Goal: Task Accomplishment & Management: Manage account settings

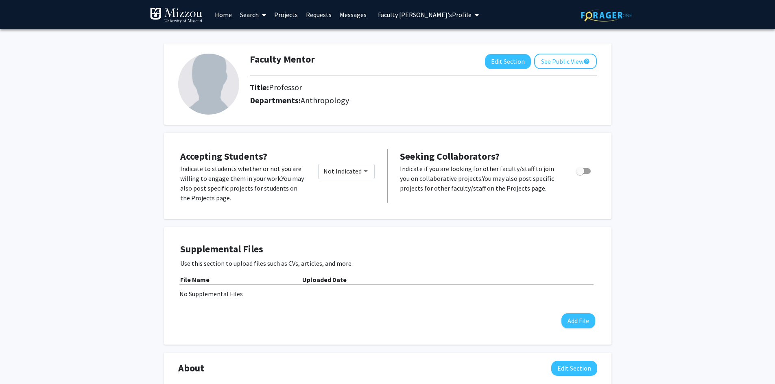
click at [391, 17] on span "Faculty [PERSON_NAME]'s Profile" at bounding box center [425, 15] width 94 height 8
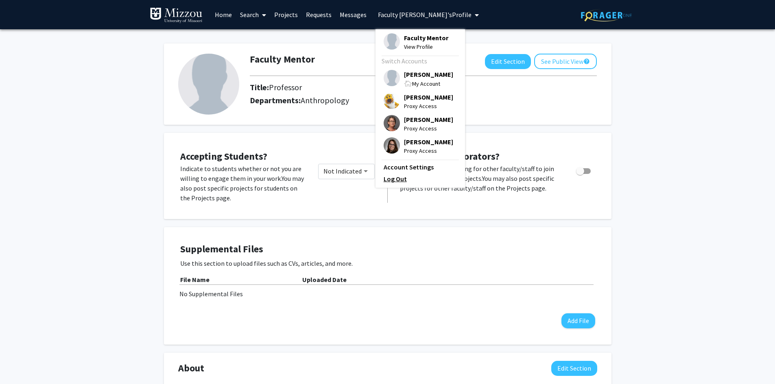
click at [394, 181] on link "Log Out" at bounding box center [419, 179] width 73 height 10
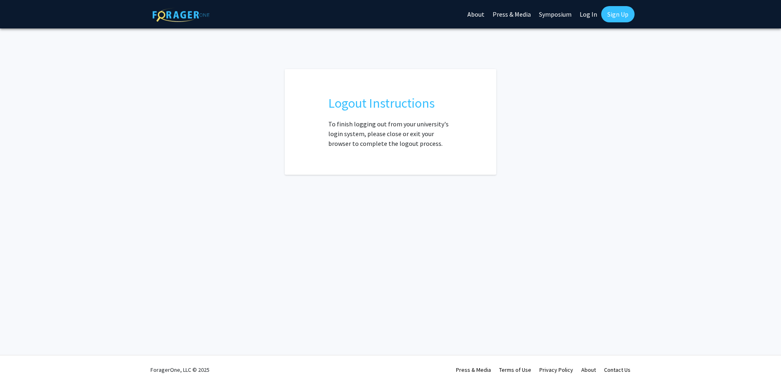
click at [176, 17] on img at bounding box center [181, 15] width 57 height 14
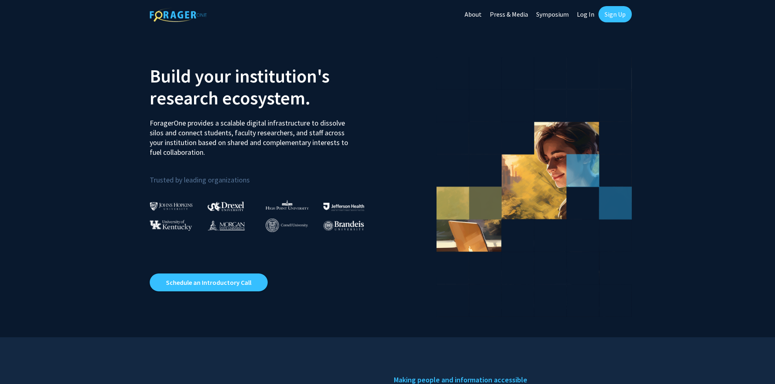
click at [612, 16] on link "Sign Up" at bounding box center [614, 14] width 33 height 16
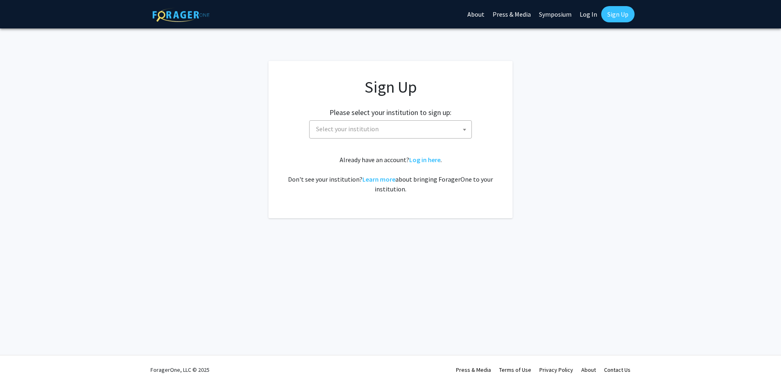
click at [466, 129] on b at bounding box center [464, 130] width 3 height 2
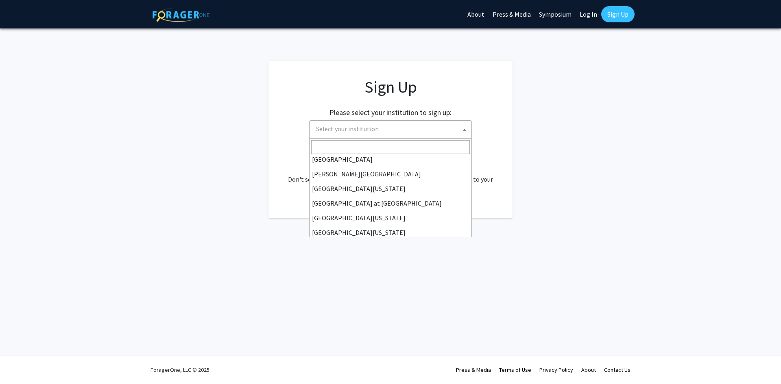
scroll to position [285, 0]
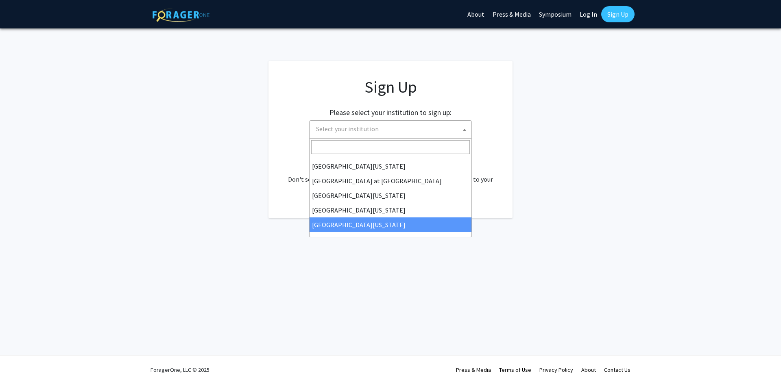
select select "33"
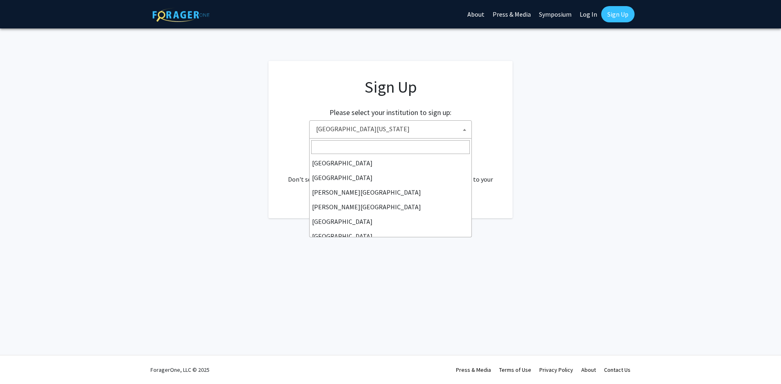
click at [464, 130] on b at bounding box center [464, 130] width 3 height 2
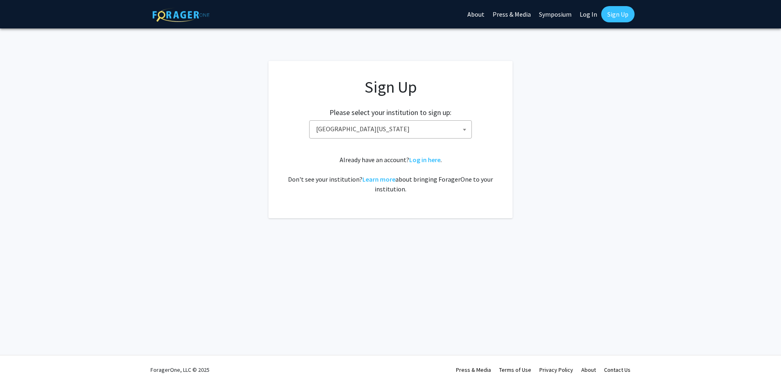
click at [584, 13] on link "Log In" at bounding box center [588, 14] width 26 height 28
select select
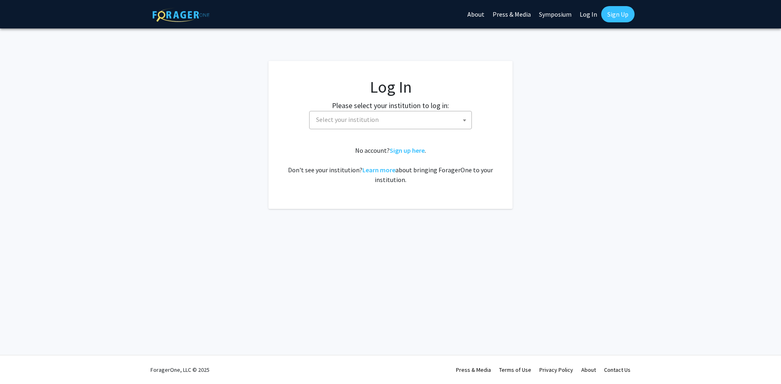
click at [585, 16] on link "Log In" at bounding box center [588, 14] width 26 height 28
click at [455, 116] on span "Select your institution" at bounding box center [392, 119] width 159 height 17
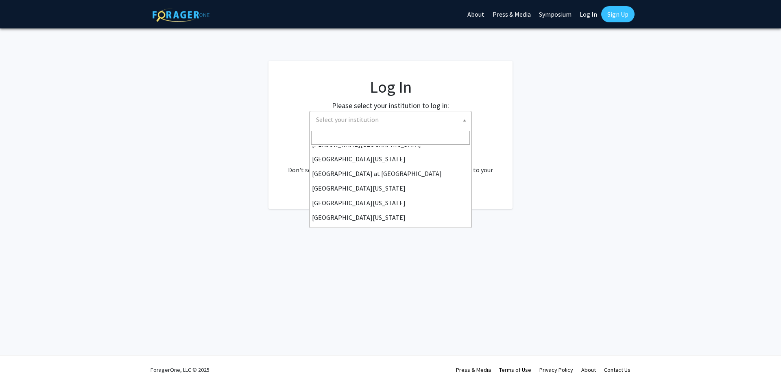
scroll to position [285, 0]
select select "33"
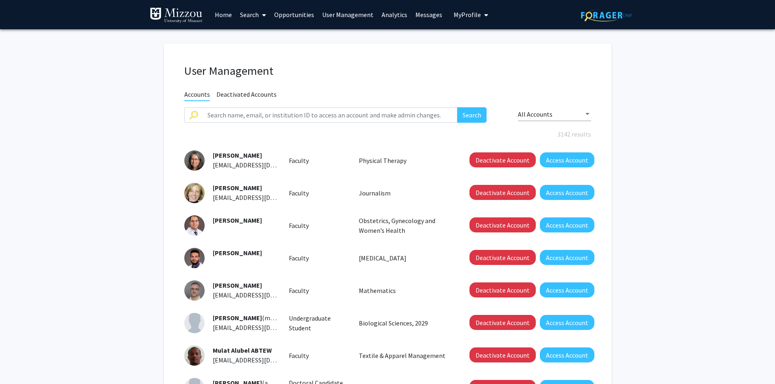
click at [468, 15] on span "My Profile" at bounding box center [466, 15] width 27 height 8
click at [403, 118] on input "text" at bounding box center [330, 114] width 255 height 15
type input "faculty mentor"
click at [469, 119] on button "Search" at bounding box center [471, 114] width 29 height 15
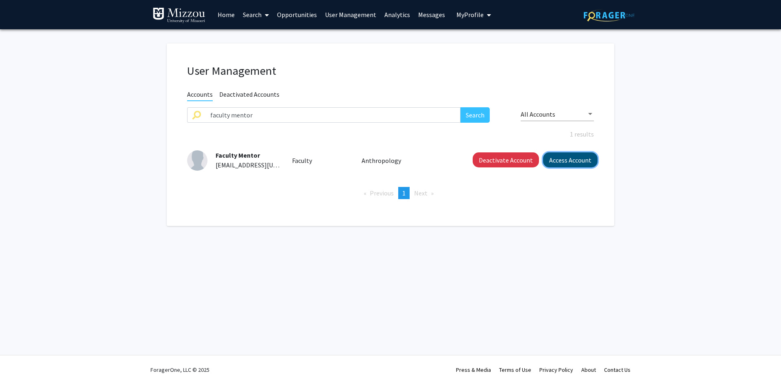
click at [554, 161] on button "Access Account" at bounding box center [570, 160] width 54 height 15
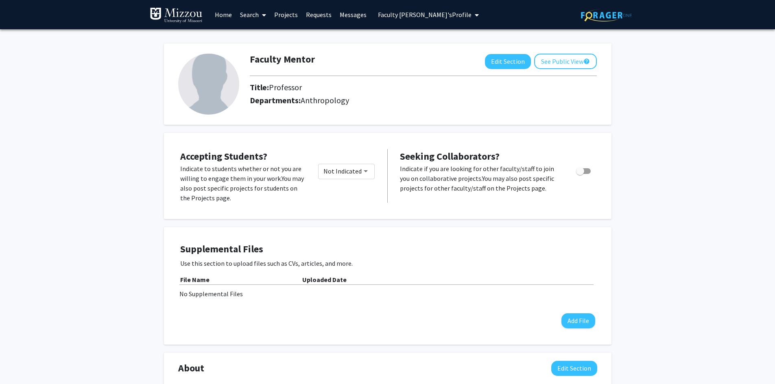
click at [424, 14] on span "Faculty [PERSON_NAME]'s Profile" at bounding box center [425, 15] width 94 height 8
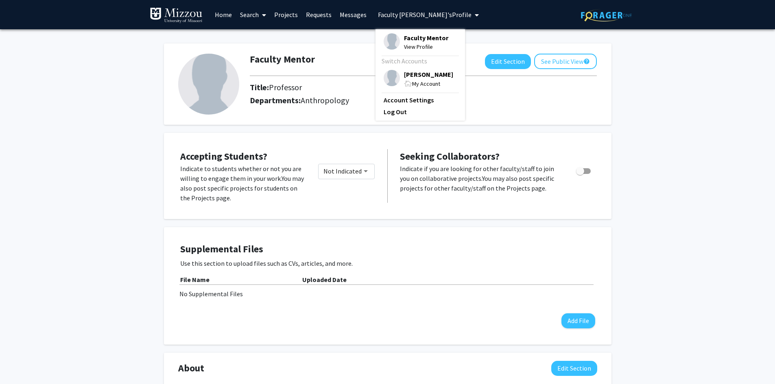
click at [414, 39] on span "Faculty Mentor" at bounding box center [426, 37] width 44 height 9
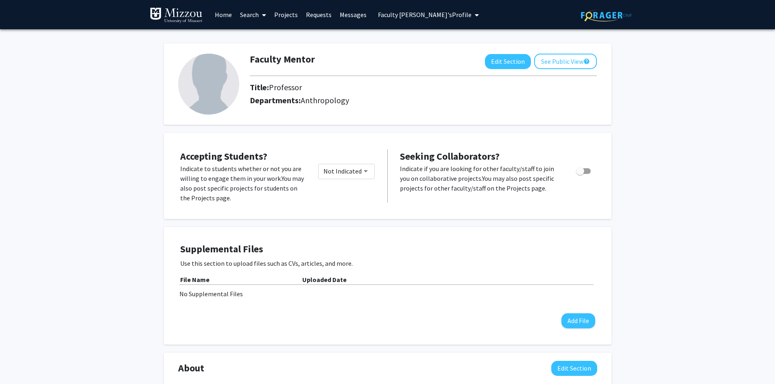
click at [671, 89] on div "Faculty Mentor Edit Section See Public View help Title: Professor Departments: …" at bounding box center [387, 367] width 775 height 677
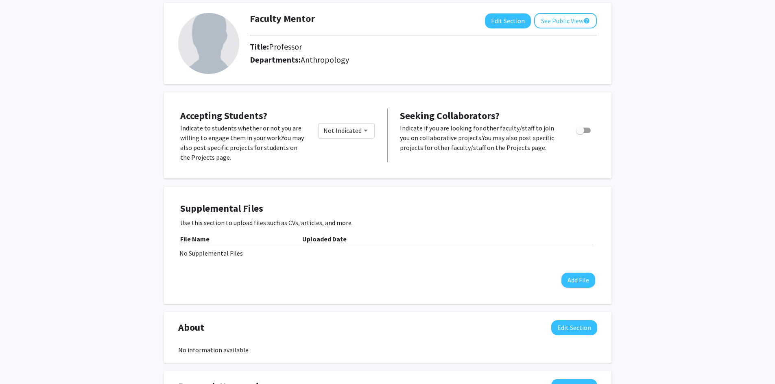
scroll to position [81, 0]
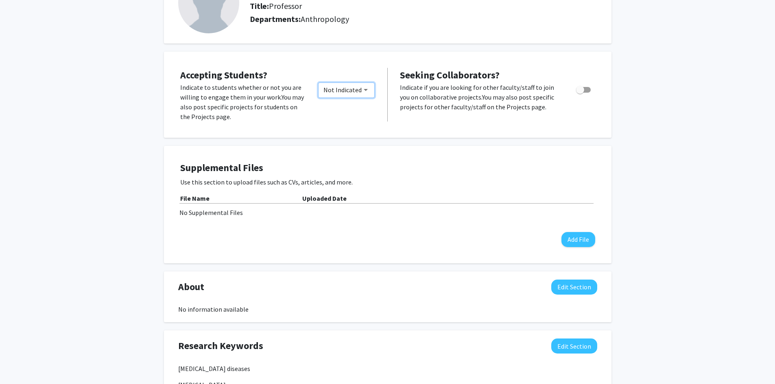
click at [351, 90] on span "Not Indicated" at bounding box center [342, 90] width 38 height 8
click at [653, 117] on div at bounding box center [387, 192] width 775 height 384
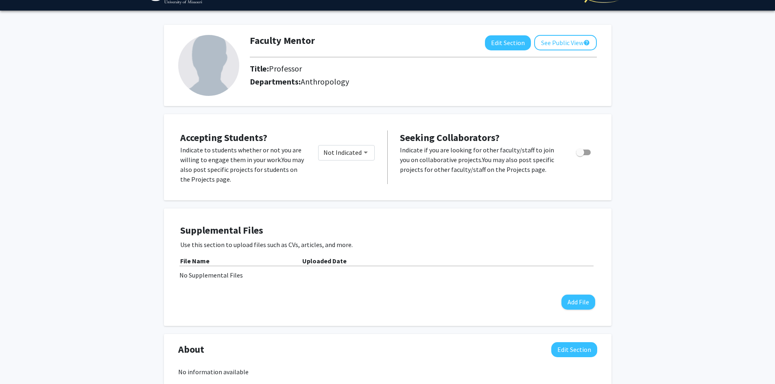
scroll to position [0, 0]
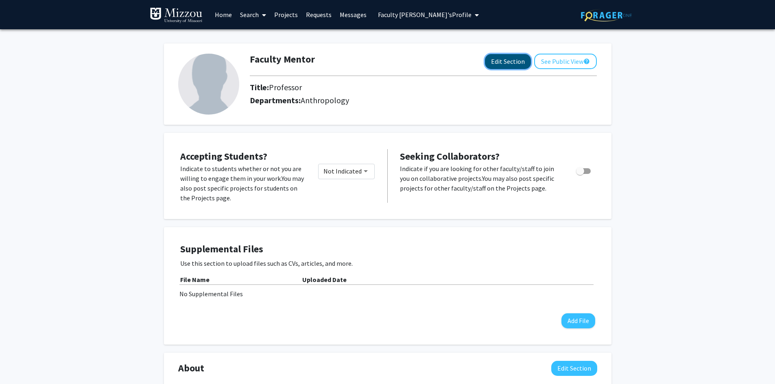
click at [505, 63] on button "Edit Section" at bounding box center [508, 61] width 46 height 15
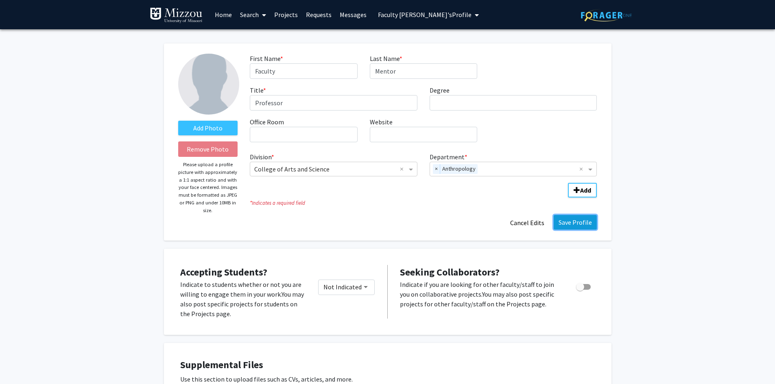
click at [568, 220] on button "Save Profile" at bounding box center [574, 222] width 43 height 15
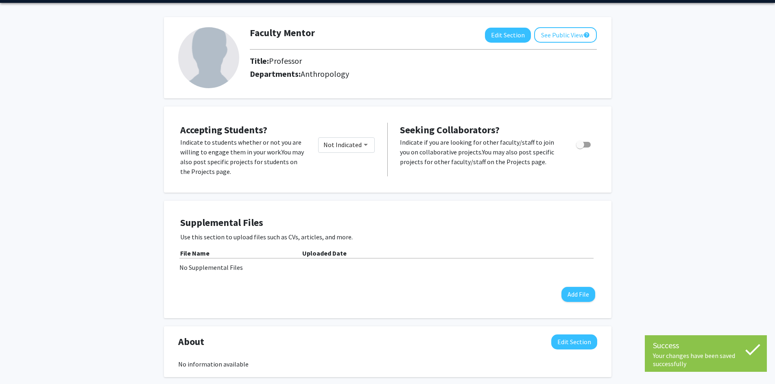
scroll to position [41, 0]
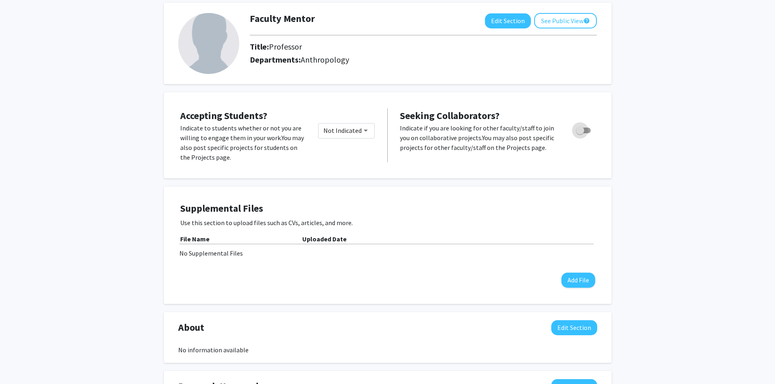
click at [579, 134] on span "Toggle" at bounding box center [580, 130] width 8 height 8
click at [580, 134] on input "Toggle" at bounding box center [580, 133] width 0 height 0
click at [577, 133] on span "Toggle" at bounding box center [583, 131] width 15 height 6
click at [580, 133] on input "Toggle" at bounding box center [580, 133] width 0 height 0
checkbox input "false"
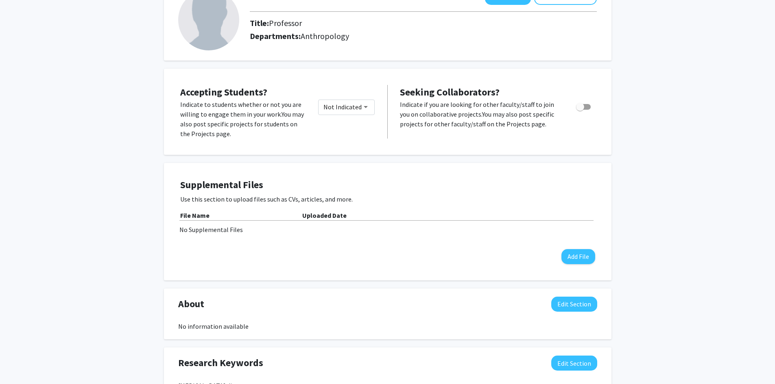
scroll to position [0, 0]
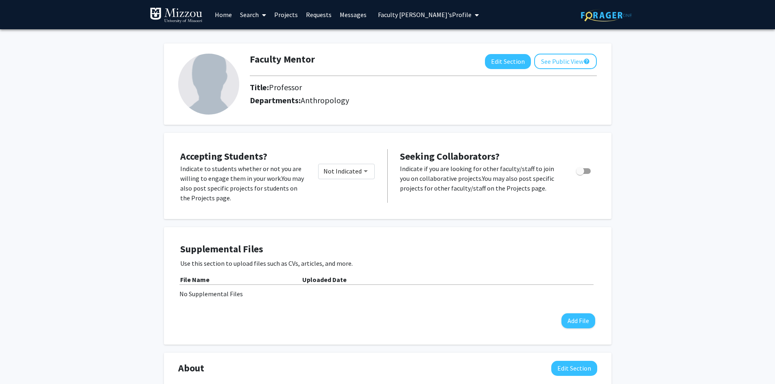
click at [251, 13] on link "Search" at bounding box center [253, 14] width 34 height 28
click at [254, 37] on span "Faculty/Staff" at bounding box center [266, 37] width 60 height 16
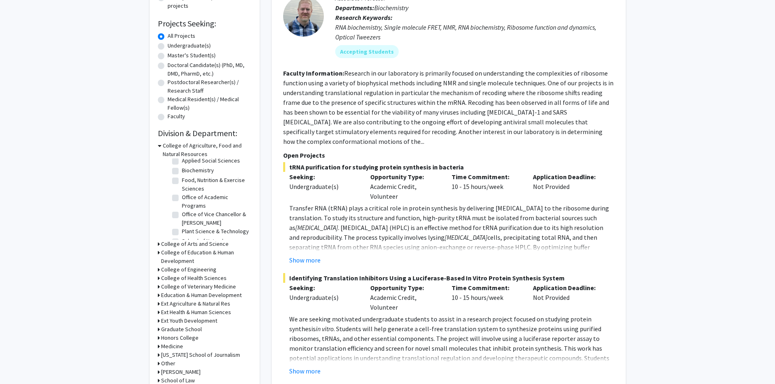
scroll to position [64, 0]
click at [160, 146] on icon at bounding box center [160, 146] width 4 height 9
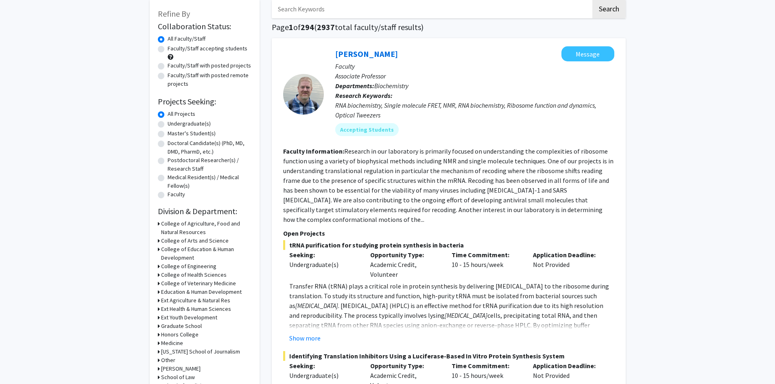
scroll to position [0, 0]
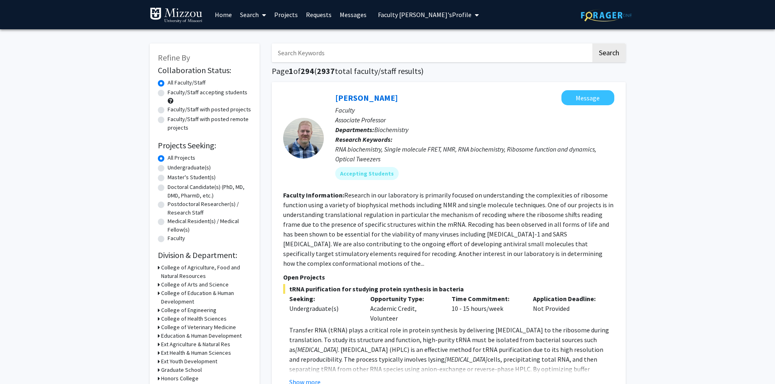
click at [423, 53] on input "Search Keywords" at bounding box center [431, 53] width 319 height 19
type input "social media"
click at [592, 44] on button "Search" at bounding box center [608, 53] width 33 height 19
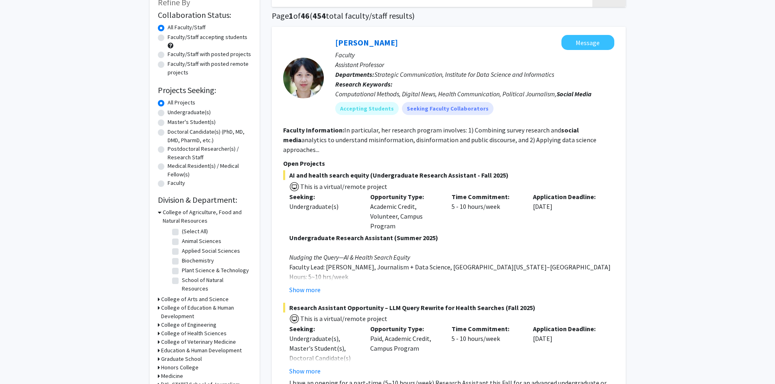
scroll to position [41, 0]
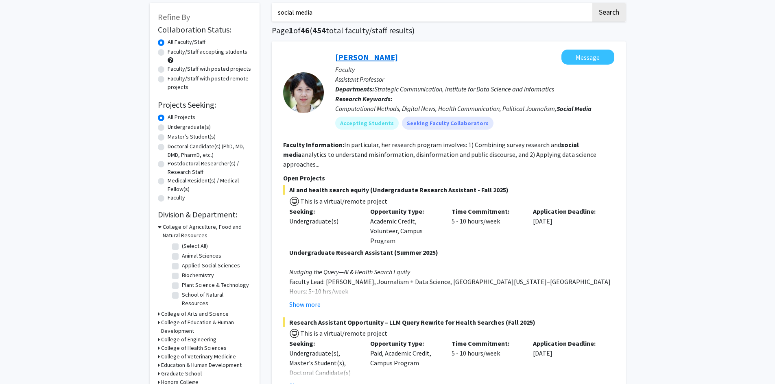
click at [367, 57] on link "Chau Tong" at bounding box center [366, 57] width 63 height 10
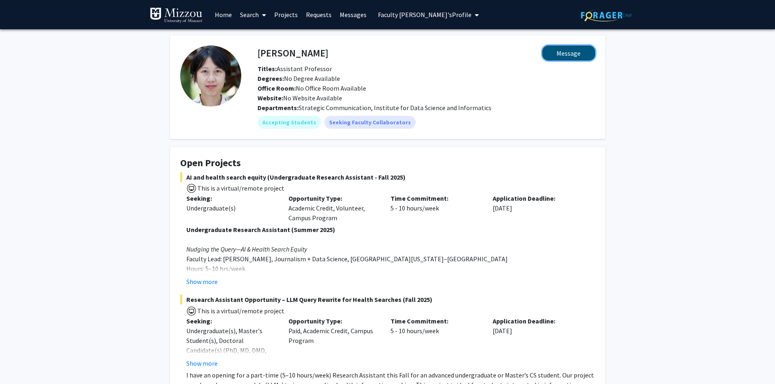
click at [572, 57] on button "Message" at bounding box center [568, 53] width 53 height 15
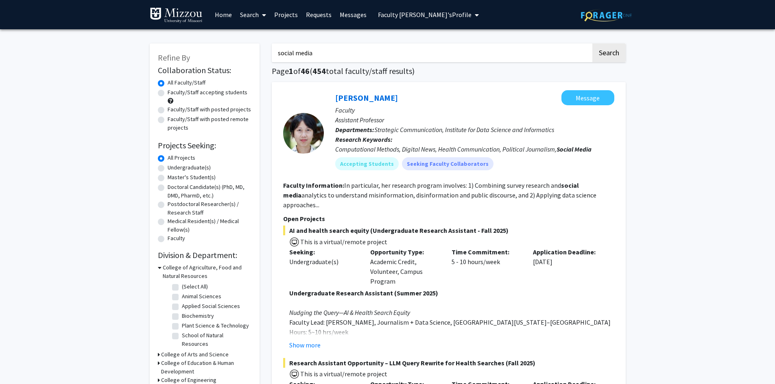
click at [247, 15] on link "Search" at bounding box center [253, 14] width 34 height 28
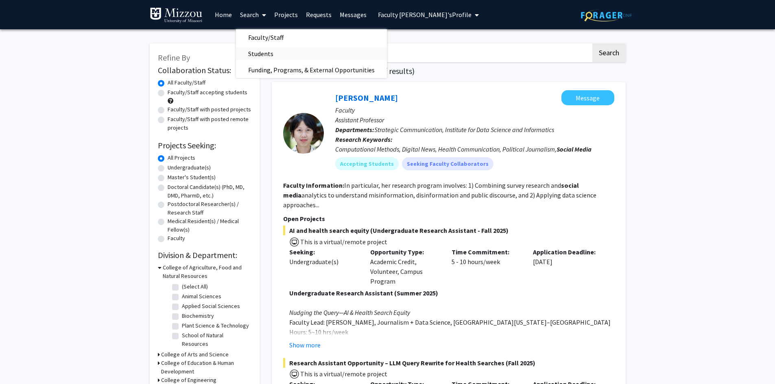
click at [251, 54] on span "Students" at bounding box center [261, 54] width 50 height 16
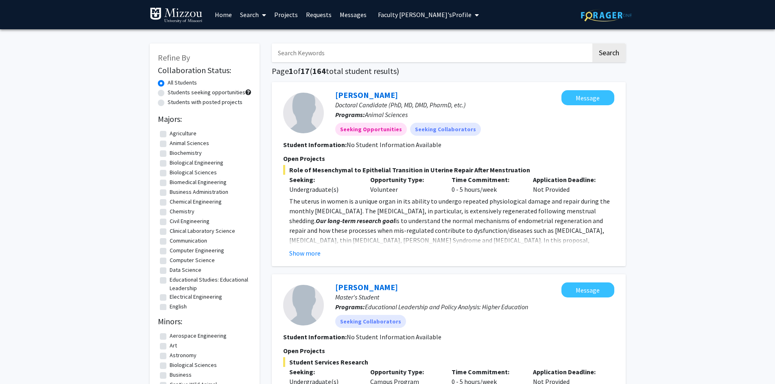
click at [290, 15] on link "Projects" at bounding box center [286, 14] width 32 height 28
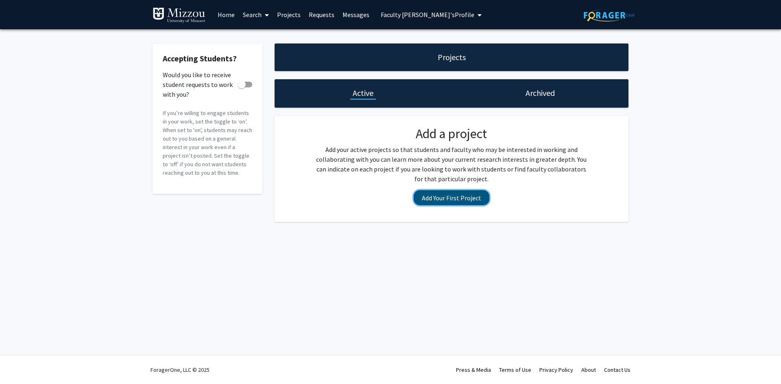
click at [431, 199] on button "Add Your First Project" at bounding box center [452, 197] width 76 height 15
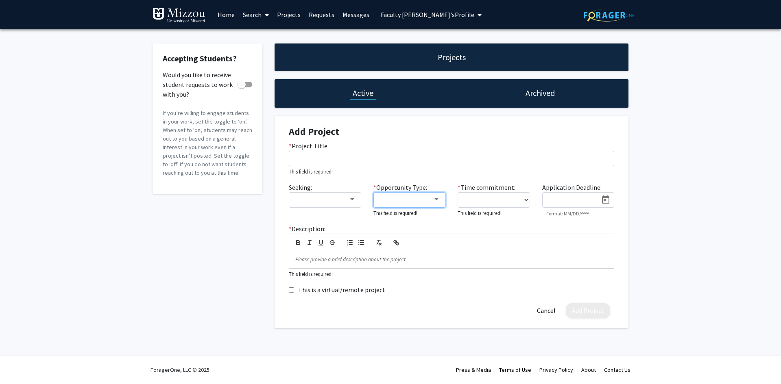
click at [437, 200] on div at bounding box center [436, 199] width 4 height 2
click at [512, 216] on div at bounding box center [390, 192] width 781 height 384
click at [526, 199] on select "0 - 5 hours/week 5 - 10 hours/week 10 - 15 hours/week 15 - 20 hours/week 20 - 3…" at bounding box center [494, 199] width 72 height 15
click at [696, 168] on div "Accepting Students? Would you like to receive student requests to work with you…" at bounding box center [390, 188] width 781 height 318
click at [579, 200] on input at bounding box center [572, 200] width 51 height 7
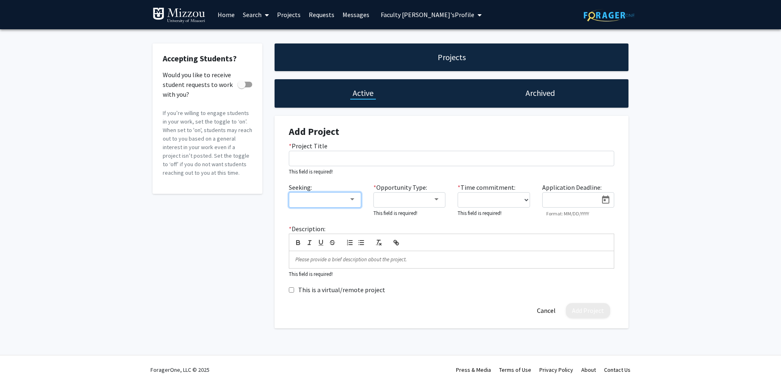
click at [352, 198] on div at bounding box center [352, 199] width 4 height 2
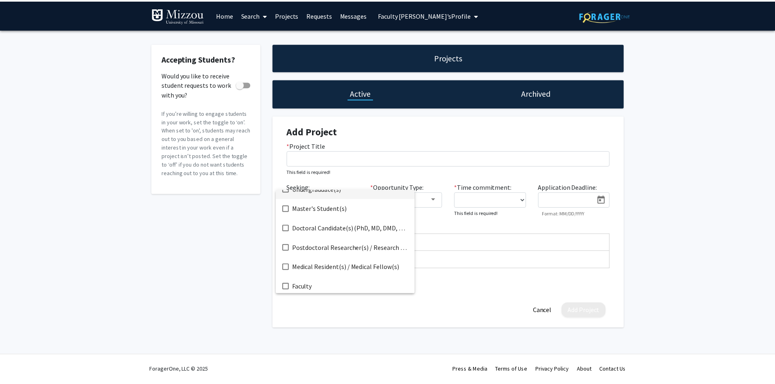
scroll to position [13, 0]
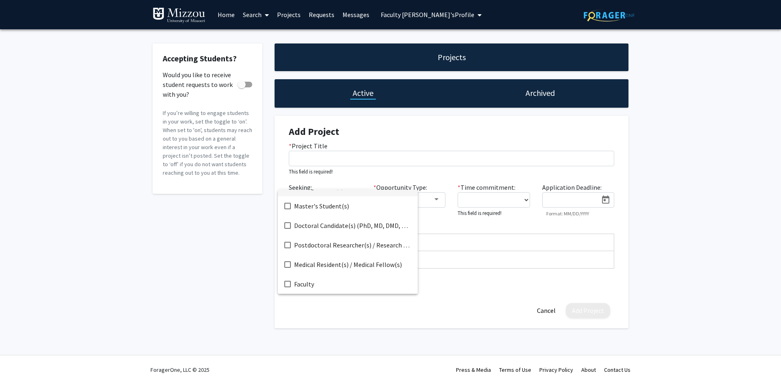
click at [238, 282] on div at bounding box center [390, 192] width 781 height 384
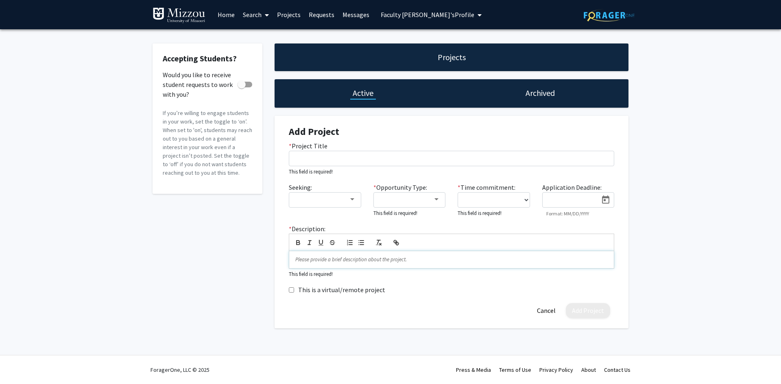
click at [299, 261] on p at bounding box center [451, 259] width 312 height 7
click at [347, 16] on link "Messages" at bounding box center [355, 14] width 35 height 28
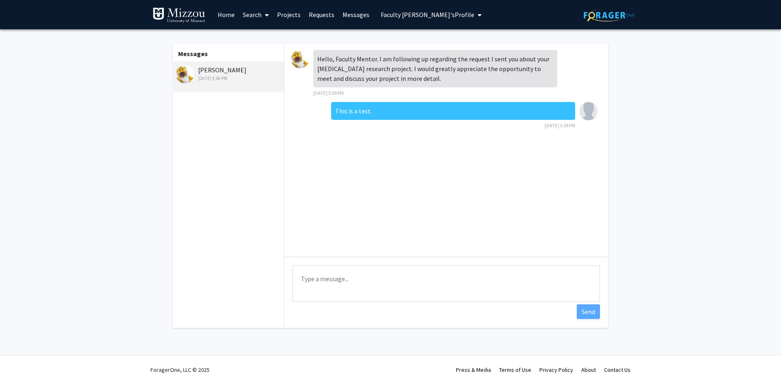
click at [326, 16] on link "Requests" at bounding box center [322, 14] width 34 height 28
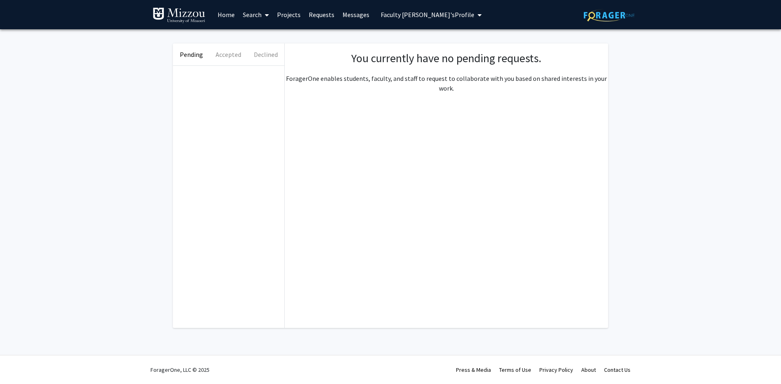
click at [386, 17] on span "Faculty [PERSON_NAME]'s Profile" at bounding box center [428, 15] width 94 height 8
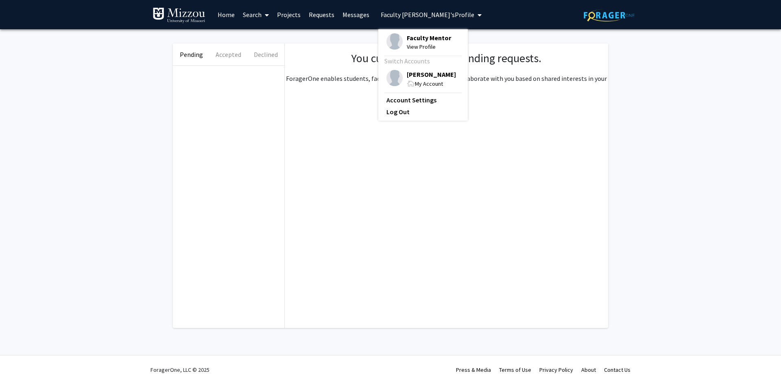
click at [411, 78] on span "[PERSON_NAME]" at bounding box center [431, 74] width 49 height 9
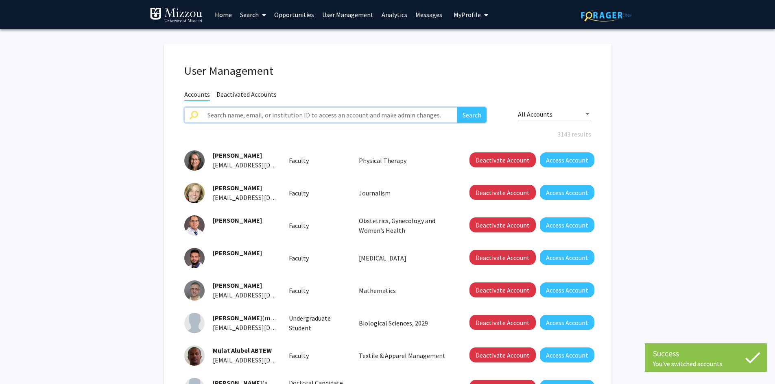
click at [387, 117] on input "text" at bounding box center [330, 114] width 255 height 15
type input "truman tiger"
click at [457, 107] on button "Search" at bounding box center [471, 114] width 29 height 15
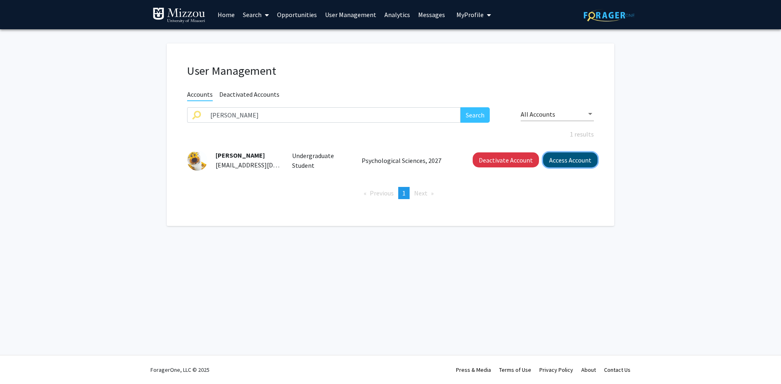
click at [558, 162] on button "Access Account" at bounding box center [570, 160] width 54 height 15
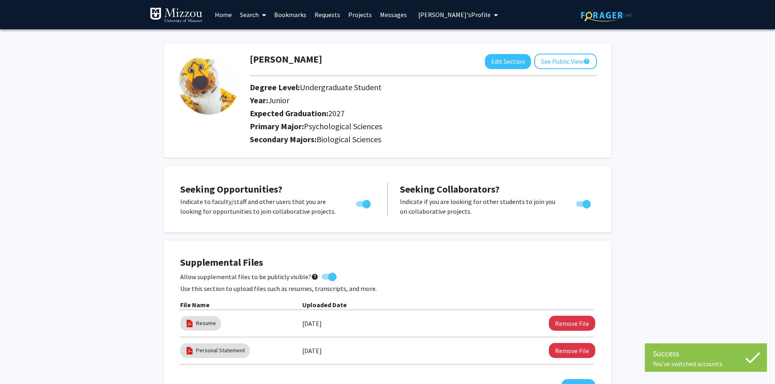
click at [248, 16] on link "Search" at bounding box center [253, 14] width 34 height 28
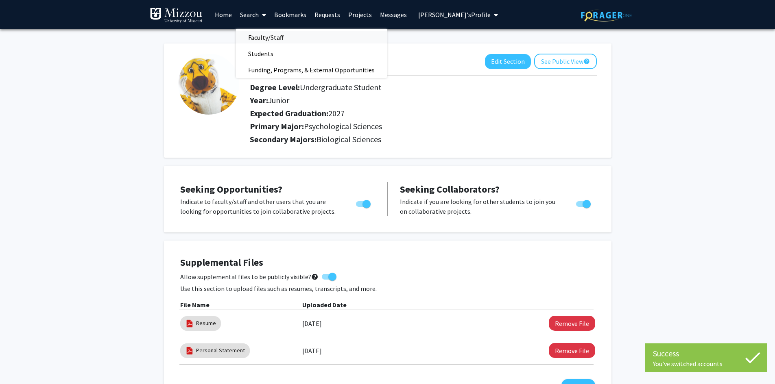
click at [260, 36] on span "Faculty/Staff" at bounding box center [266, 37] width 60 height 16
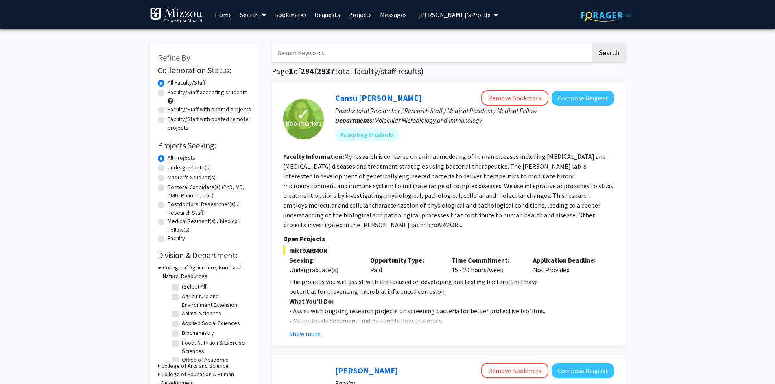
click at [308, 52] on input "Search Keywords" at bounding box center [431, 53] width 319 height 19
type input "social media"
click at [592, 44] on button "Search" at bounding box center [608, 53] width 33 height 19
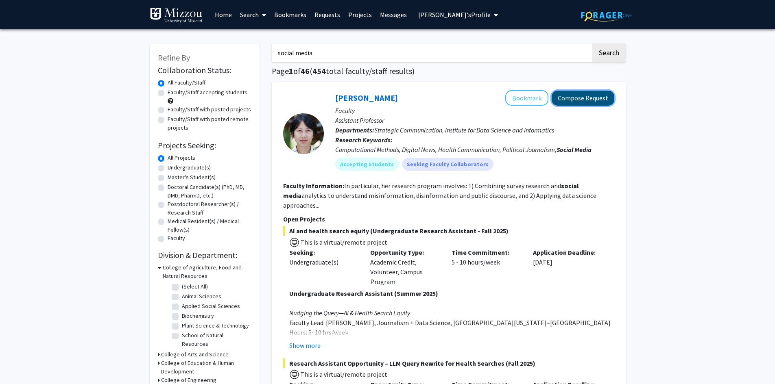
click at [593, 100] on button "Compose Request" at bounding box center [582, 98] width 63 height 15
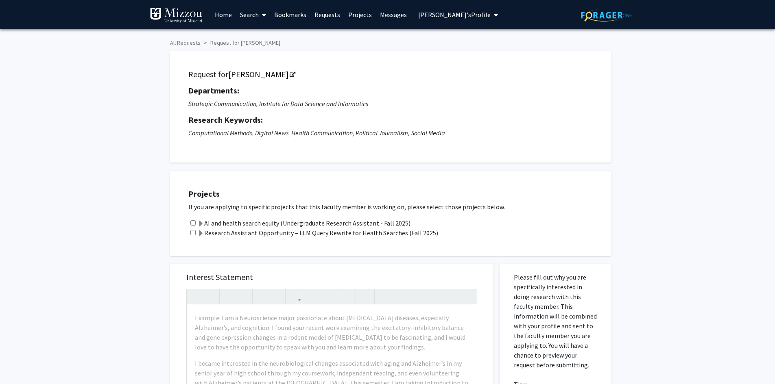
click at [666, 116] on div "All Requests Request for Chau Tong Request for Chau Tong Departments: Strategic…" at bounding box center [387, 356] width 775 height 654
click at [469, 16] on span "Truman Tiger's Profile" at bounding box center [454, 15] width 72 height 8
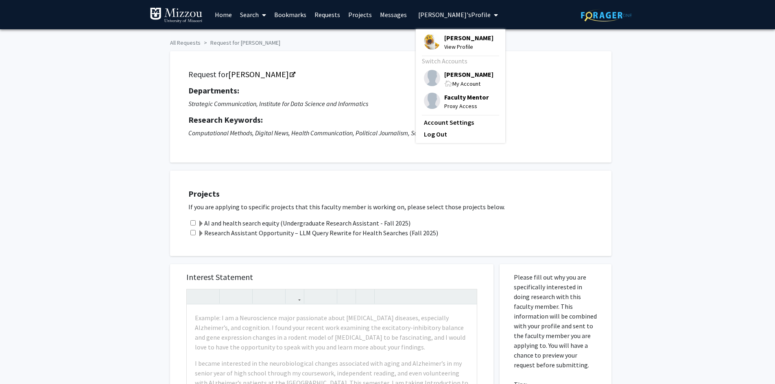
click at [467, 98] on span "Faculty Mentor" at bounding box center [466, 97] width 44 height 9
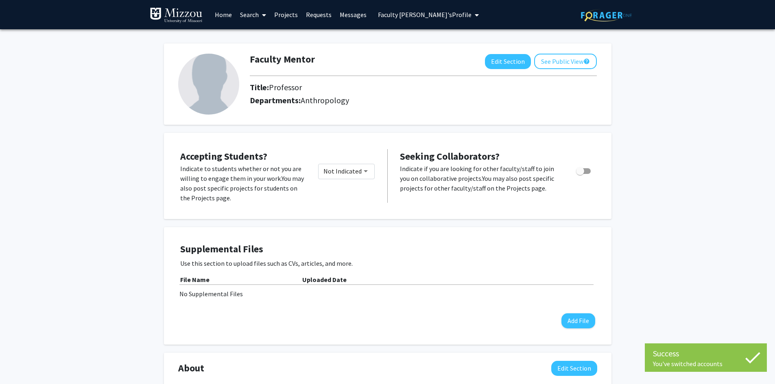
click at [695, 89] on div "Faculty Mentor Edit Section See Public View help Title: Professor Departments: …" at bounding box center [387, 367] width 775 height 677
